Goal: Transaction & Acquisition: Purchase product/service

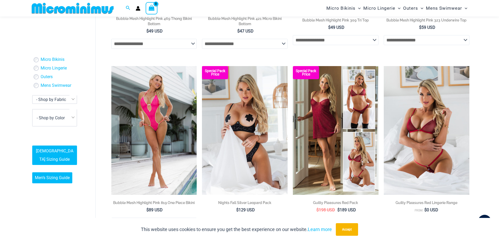
scroll to position [362, 0]
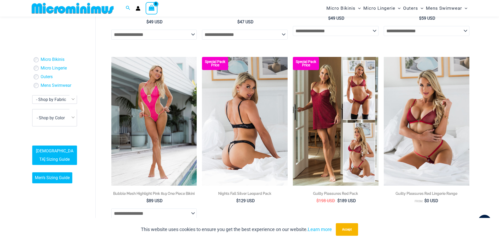
type input "**********"
click at [247, 143] on img at bounding box center [245, 121] width 86 height 128
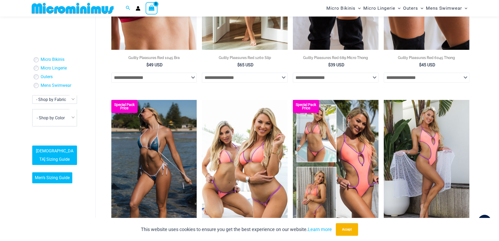
scroll to position [703, 0]
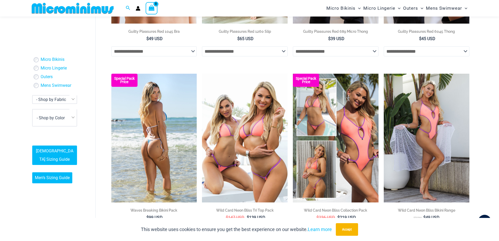
click at [161, 140] on img at bounding box center [154, 138] width 86 height 128
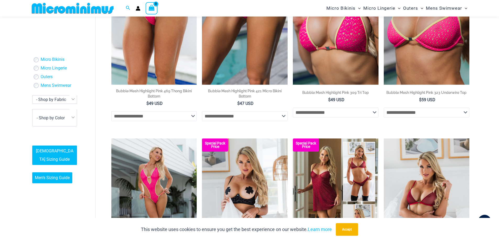
scroll to position [354, 0]
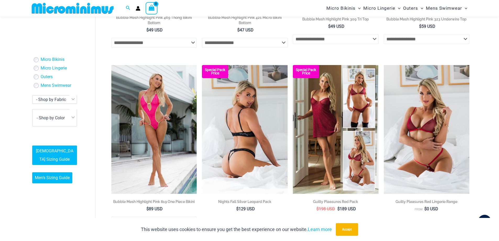
click at [254, 165] on img at bounding box center [245, 129] width 86 height 128
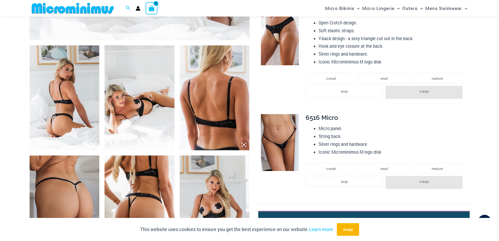
scroll to position [416, 0]
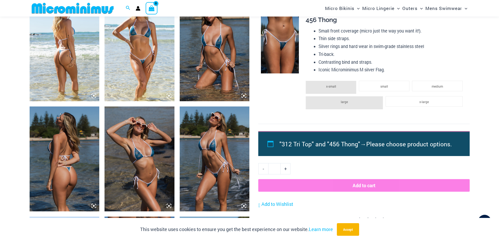
scroll to position [388, 0]
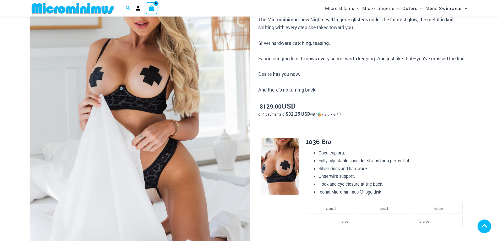
scroll to position [183, 0]
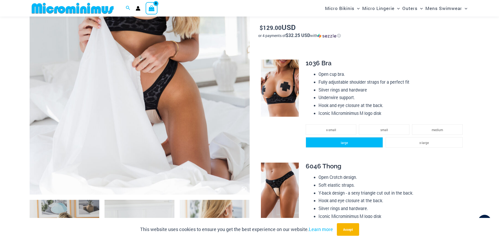
type input "**********"
click at [363, 145] on li "large" at bounding box center [344, 142] width 77 height 10
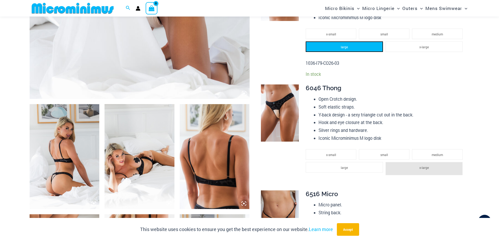
scroll to position [288, 0]
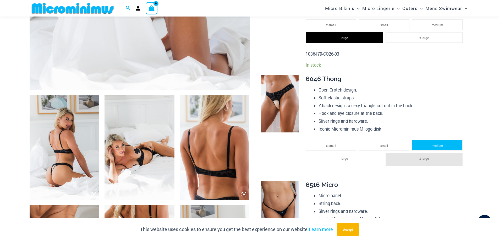
click at [439, 144] on span "medium" at bounding box center [437, 145] width 11 height 4
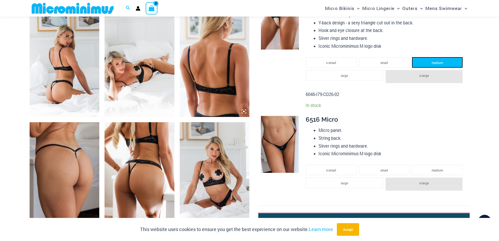
scroll to position [393, 0]
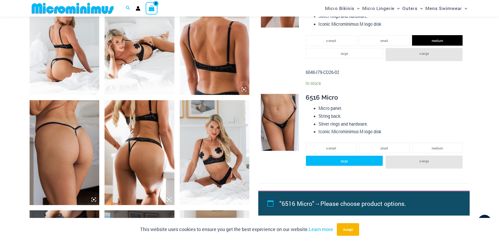
click at [363, 165] on li "large" at bounding box center [344, 160] width 77 height 10
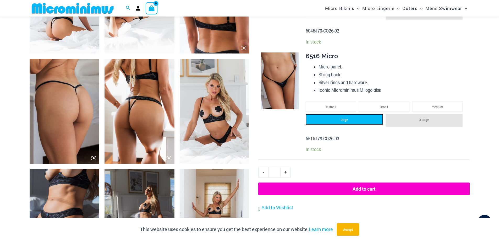
scroll to position [498, 0]
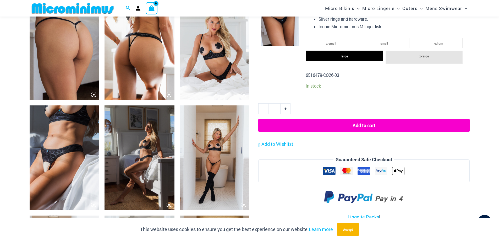
click at [344, 128] on button "Add to cart" at bounding box center [363, 125] width 211 height 13
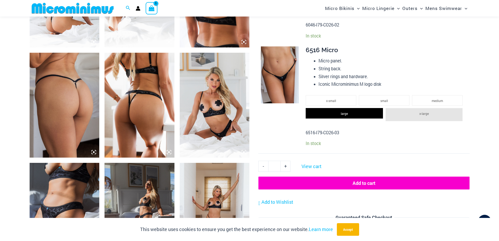
scroll to position [545, 0]
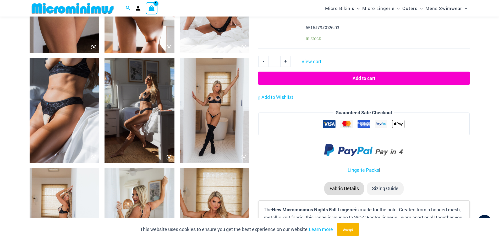
click at [364, 79] on button "Add to cart" at bounding box center [363, 78] width 211 height 13
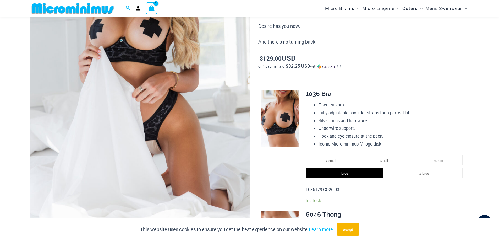
scroll to position [493, 0]
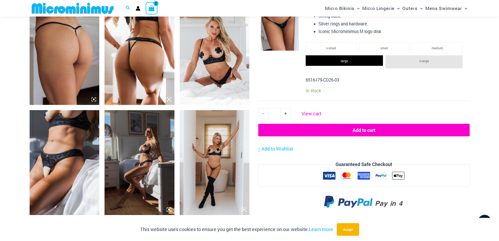
click at [307, 112] on link "View cart" at bounding box center [312, 113] width 24 height 10
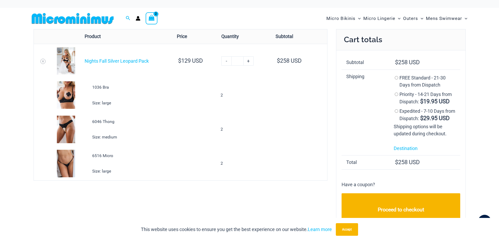
type input "**********"
click at [228, 61] on link "-" at bounding box center [226, 60] width 10 height 9
type input "*"
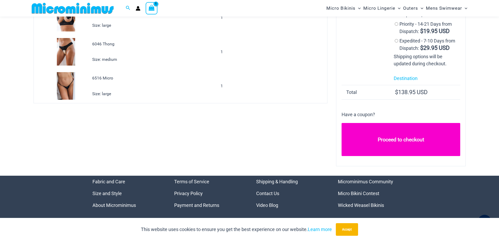
scroll to position [74, 0]
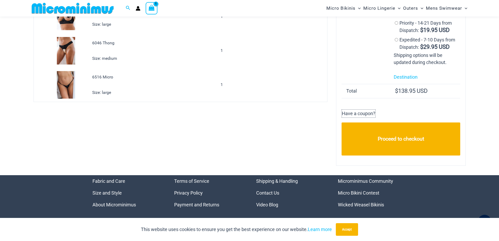
click at [360, 118] on p "Have a coupon?" at bounding box center [359, 113] width 34 height 8
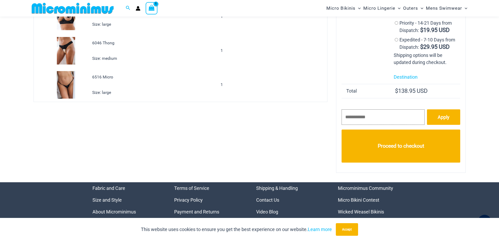
click at [373, 125] on input "coupon:" at bounding box center [383, 116] width 83 height 15
type input "*******"
click at [446, 125] on link "Apply" at bounding box center [443, 116] width 33 height 15
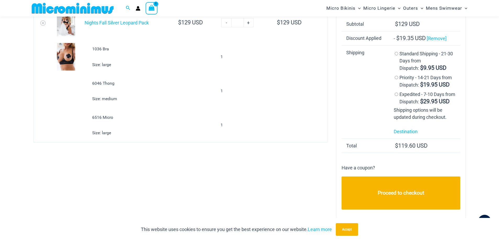
scroll to position [22, 0]
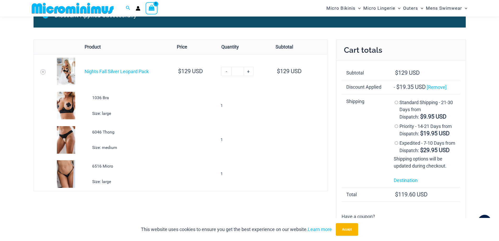
click at [85, 7] on img at bounding box center [73, 8] width 86 height 12
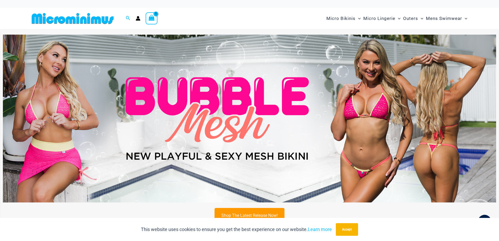
type input "**********"
click at [257, 215] on link "Shop The Latest Release Now!" at bounding box center [250, 215] width 70 height 15
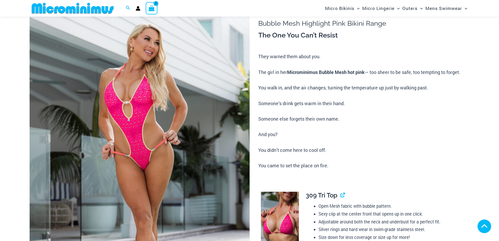
scroll to position [362, 0]
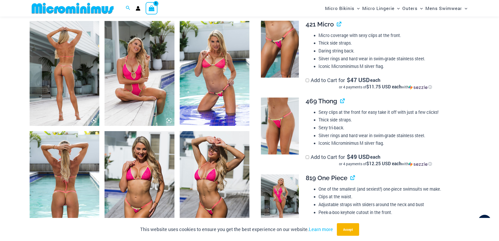
type input "**********"
click at [216, 81] on img at bounding box center [215, 73] width 70 height 105
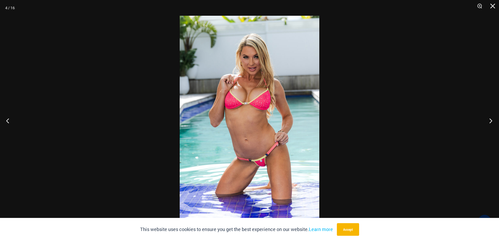
click at [494, 123] on button "Next" at bounding box center [490, 120] width 20 height 26
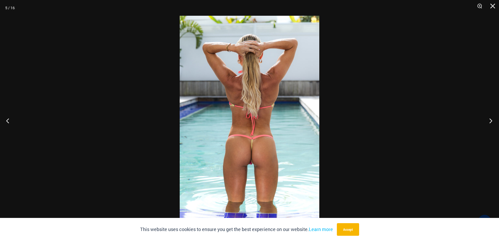
click at [494, 123] on button "Next" at bounding box center [490, 120] width 20 height 26
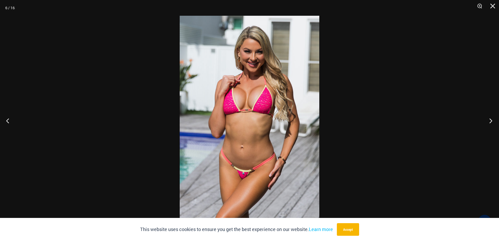
click at [494, 123] on button "Next" at bounding box center [490, 120] width 20 height 26
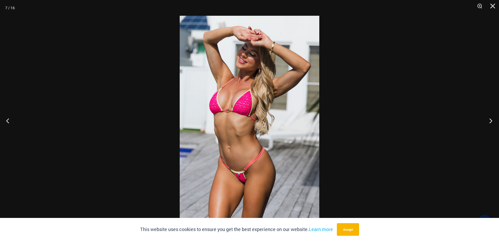
click at [494, 123] on button "Next" at bounding box center [490, 120] width 20 height 26
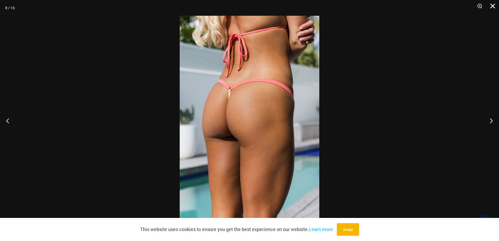
click at [496, 6] on button "Close" at bounding box center [491, 8] width 13 height 16
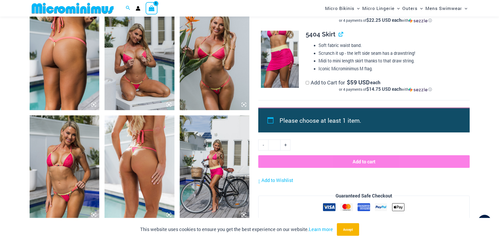
scroll to position [650, 0]
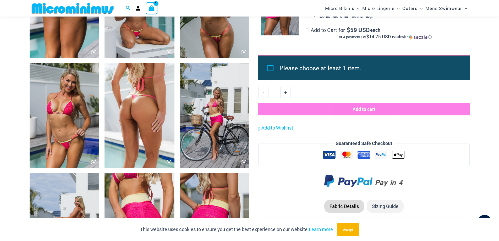
click at [227, 125] on img at bounding box center [215, 115] width 70 height 105
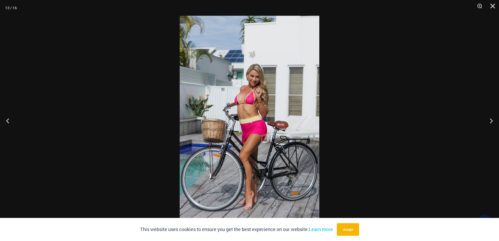
click at [493, 8] on button "Close" at bounding box center [491, 8] width 13 height 16
